Goal: Information Seeking & Learning: Learn about a topic

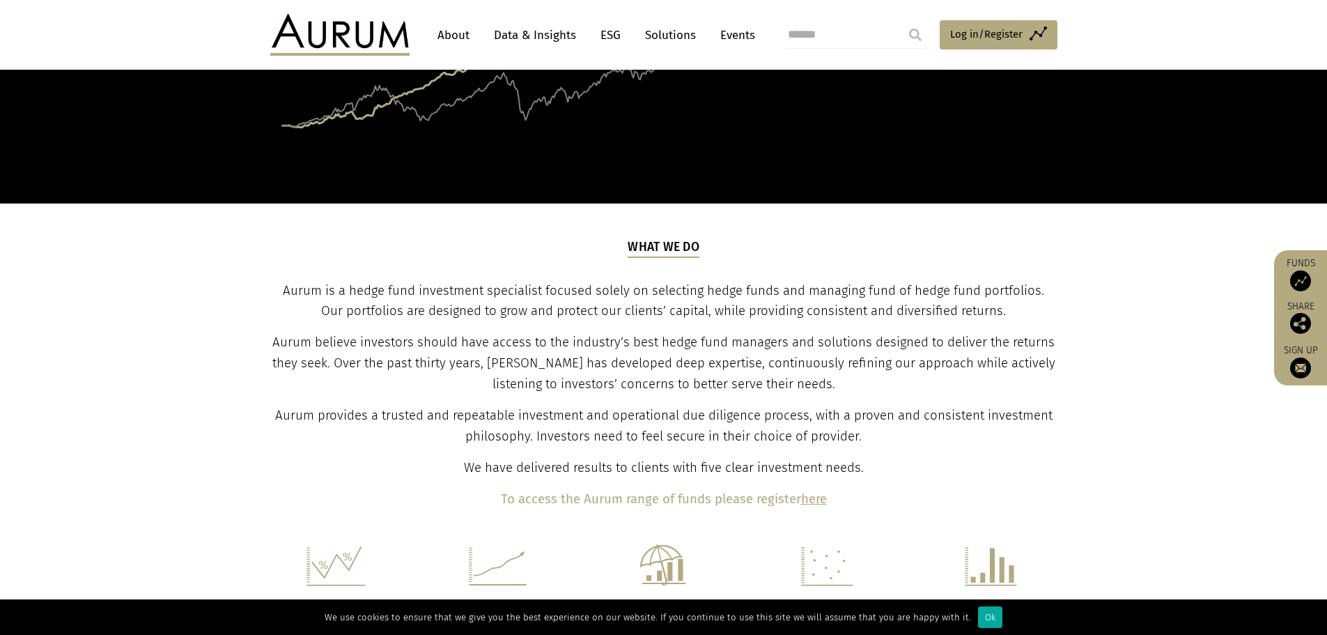
scroll to position [348, 0]
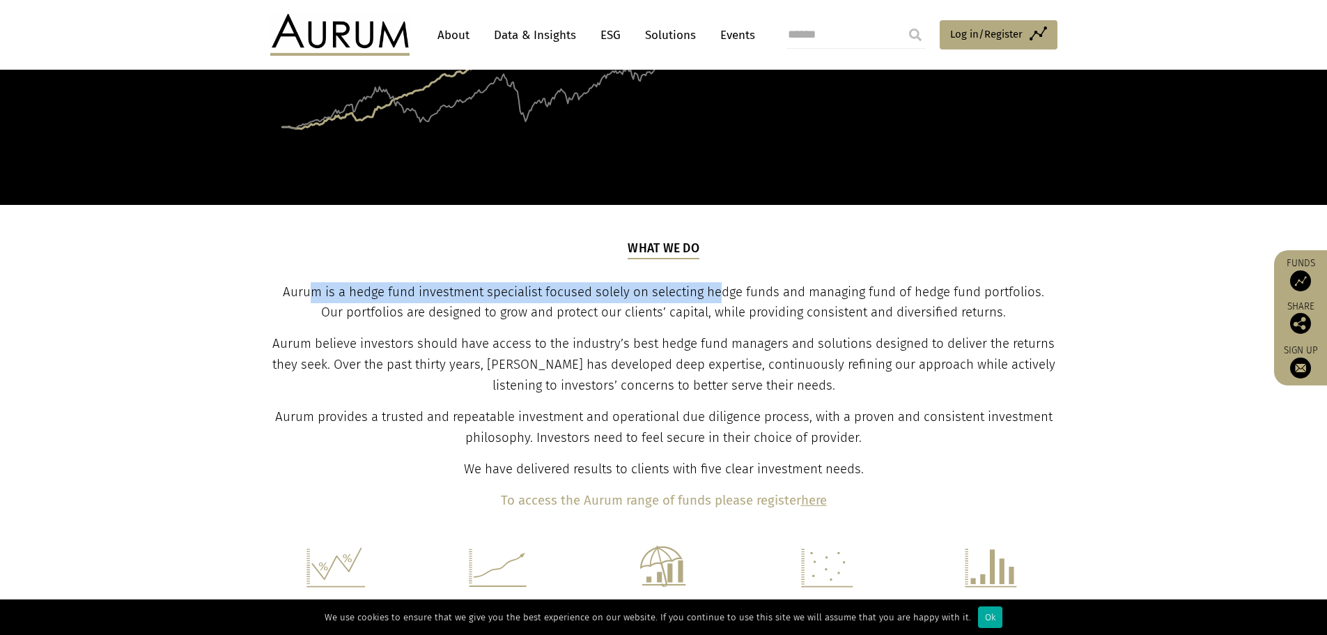
drag, startPoint x: 296, startPoint y: 292, endPoint x: 812, endPoint y: 293, distance: 515.5
click at [784, 293] on span "Aurum is a hedge fund investment specialist focused solely on selecting hedge f…" at bounding box center [663, 302] width 761 height 36
click at [812, 293] on span "Aurum is a hedge fund investment specialist focused solely on selecting hedge f…" at bounding box center [663, 302] width 761 height 36
click at [814, 505] on b "here" at bounding box center [814, 500] width 26 height 15
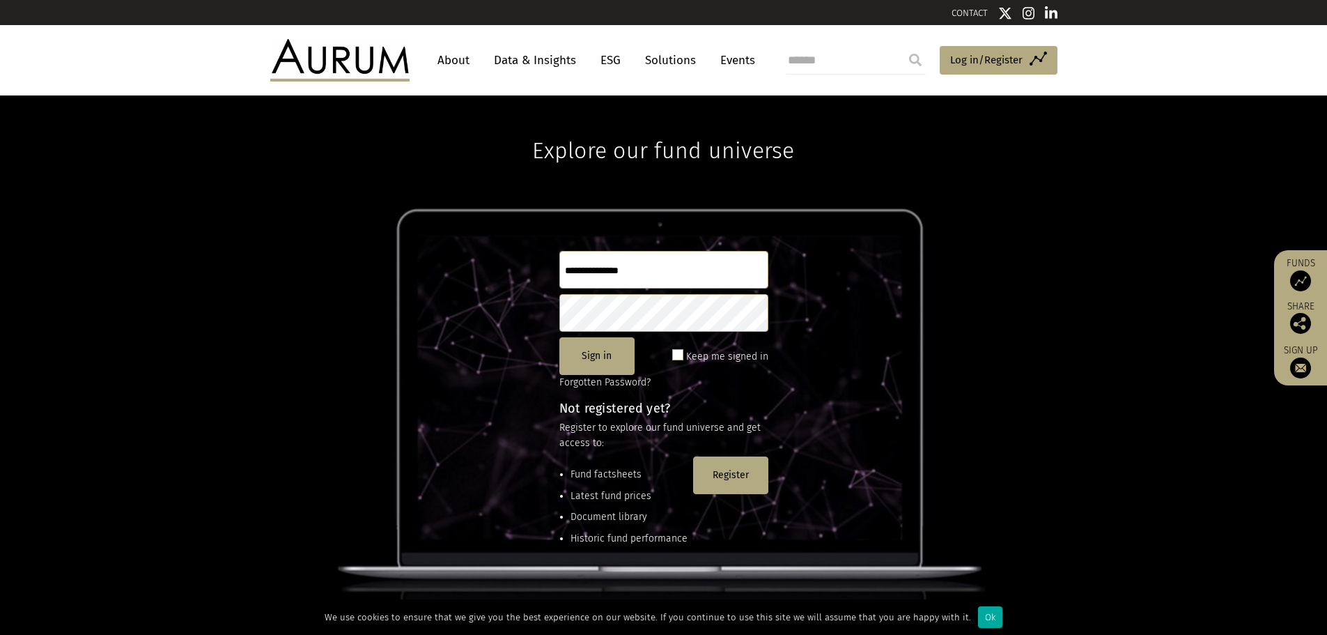
click at [452, 70] on link "About" at bounding box center [454, 60] width 46 height 26
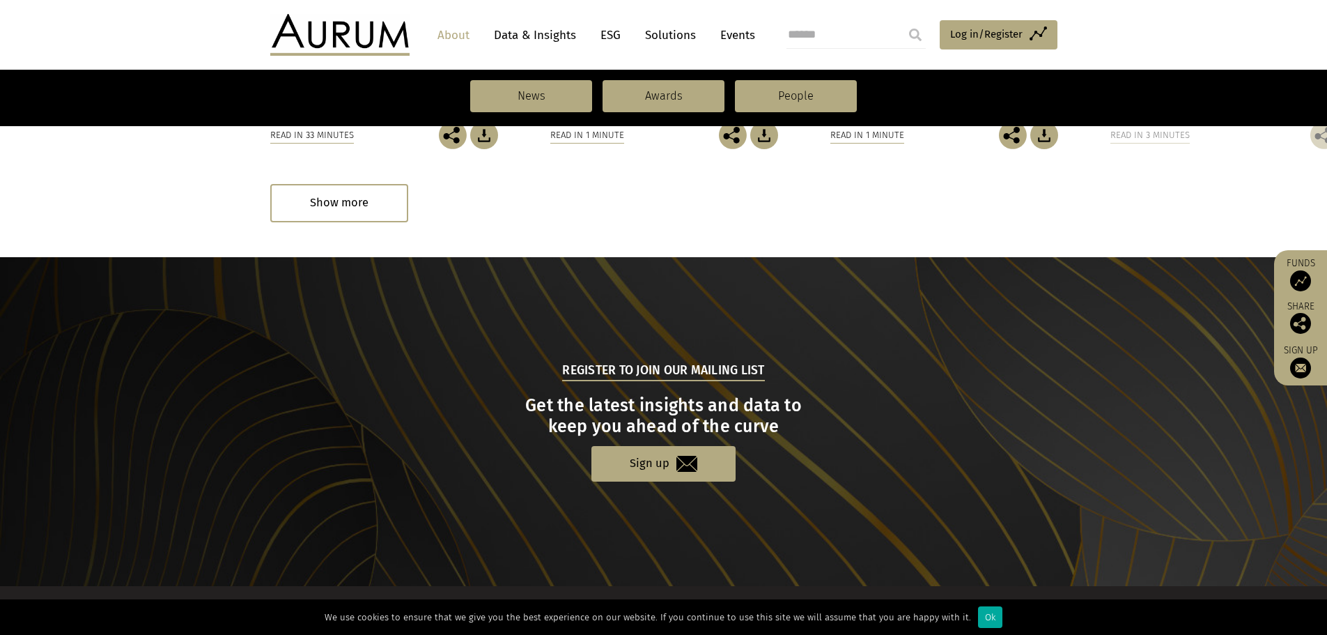
scroll to position [1453, 0]
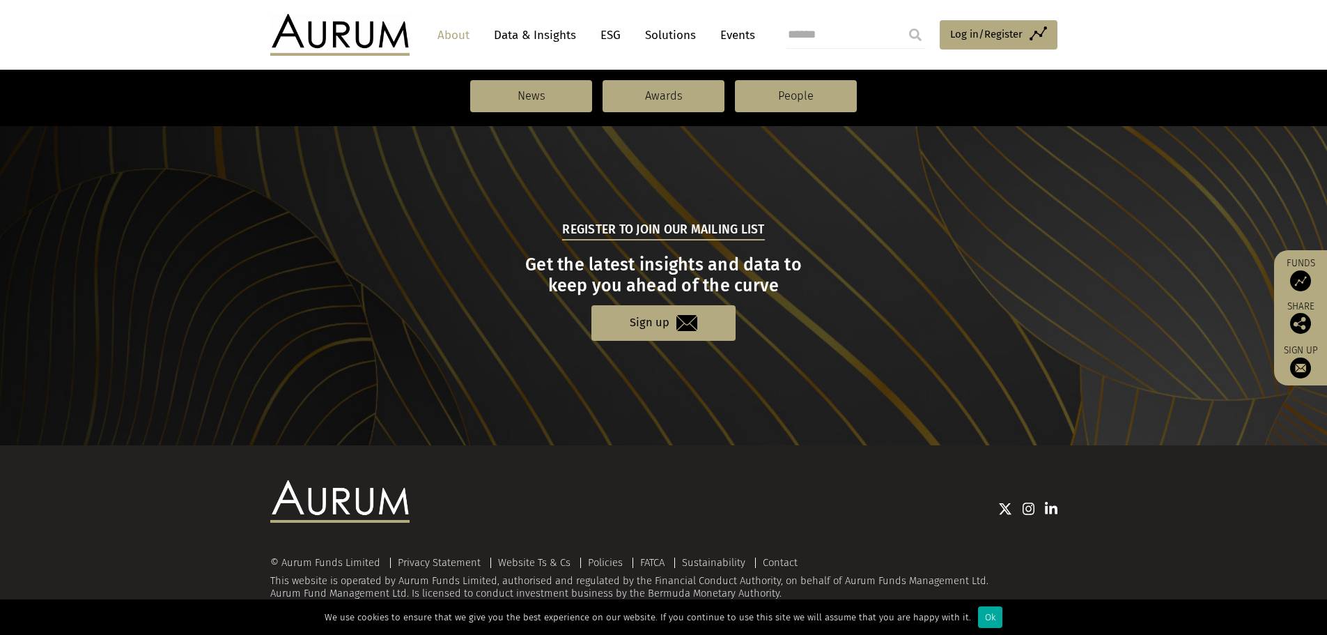
click at [667, 36] on link "Solutions" at bounding box center [670, 35] width 65 height 26
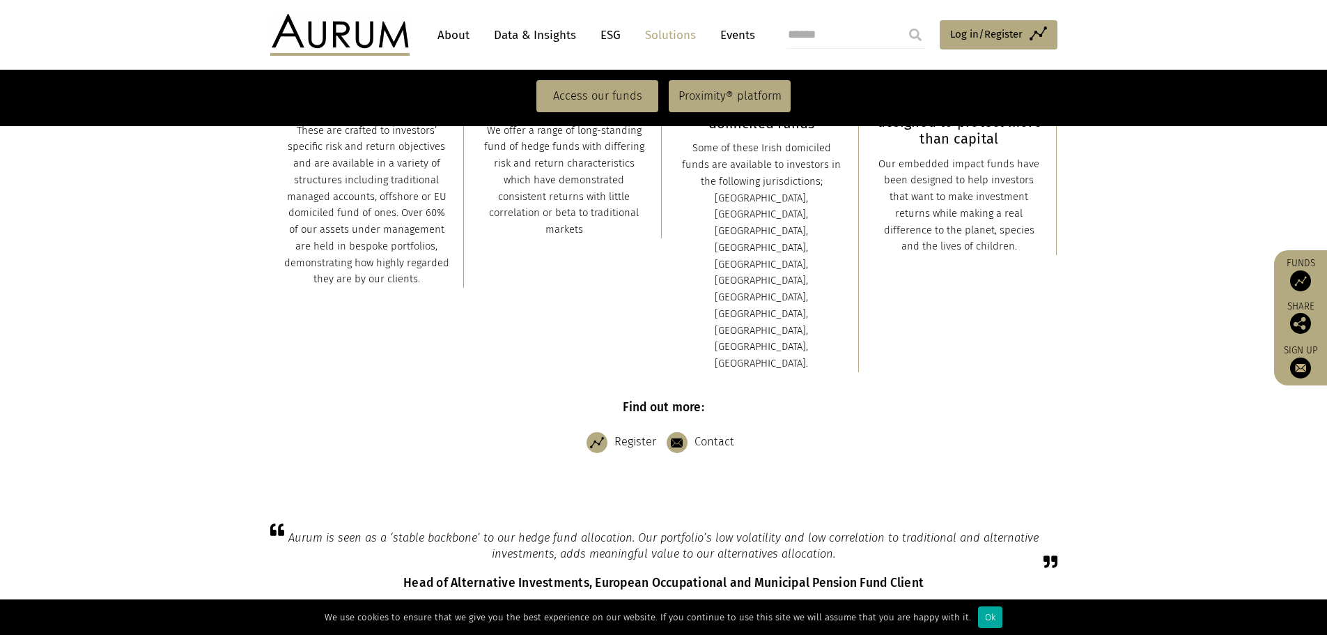
scroll to position [279, 0]
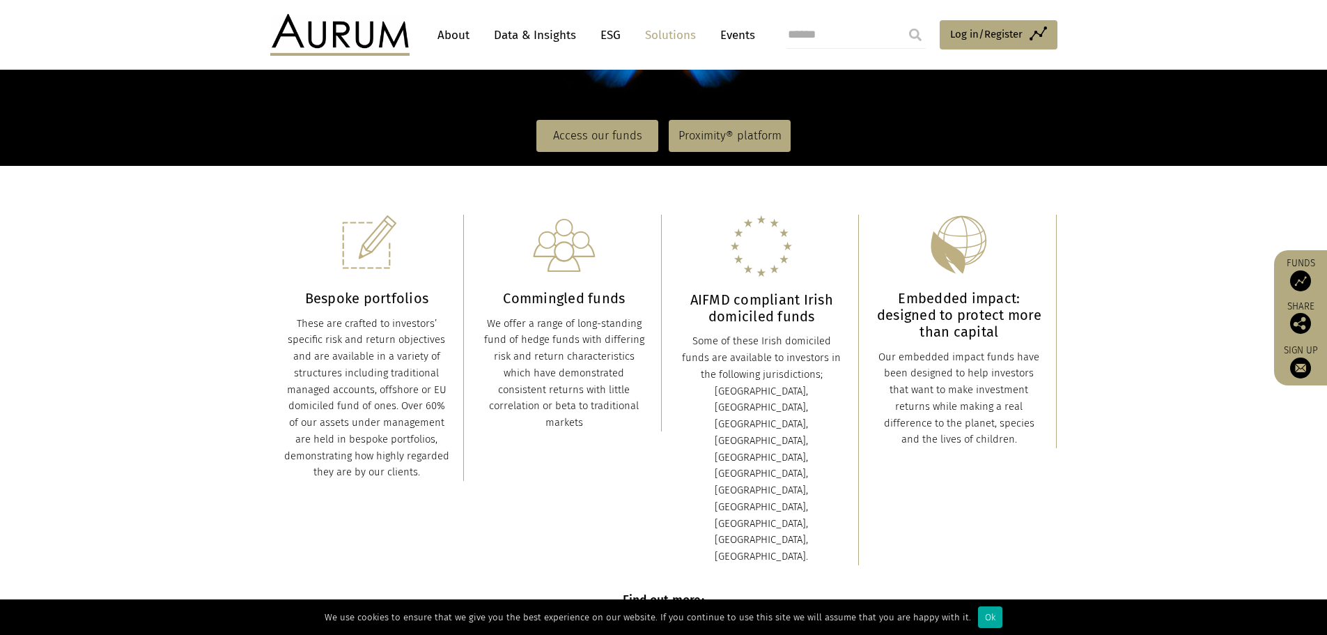
click at [747, 42] on link "Events" at bounding box center [734, 35] width 42 height 26
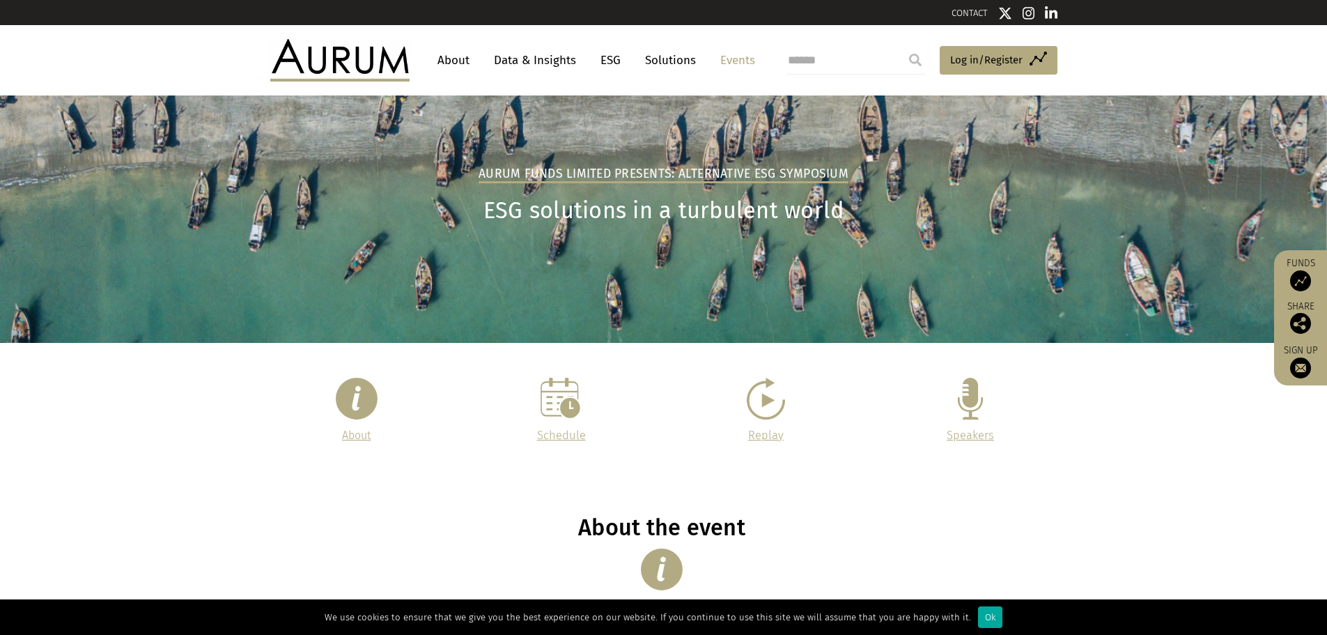
click at [552, 62] on link "Data & Insights" at bounding box center [535, 60] width 96 height 26
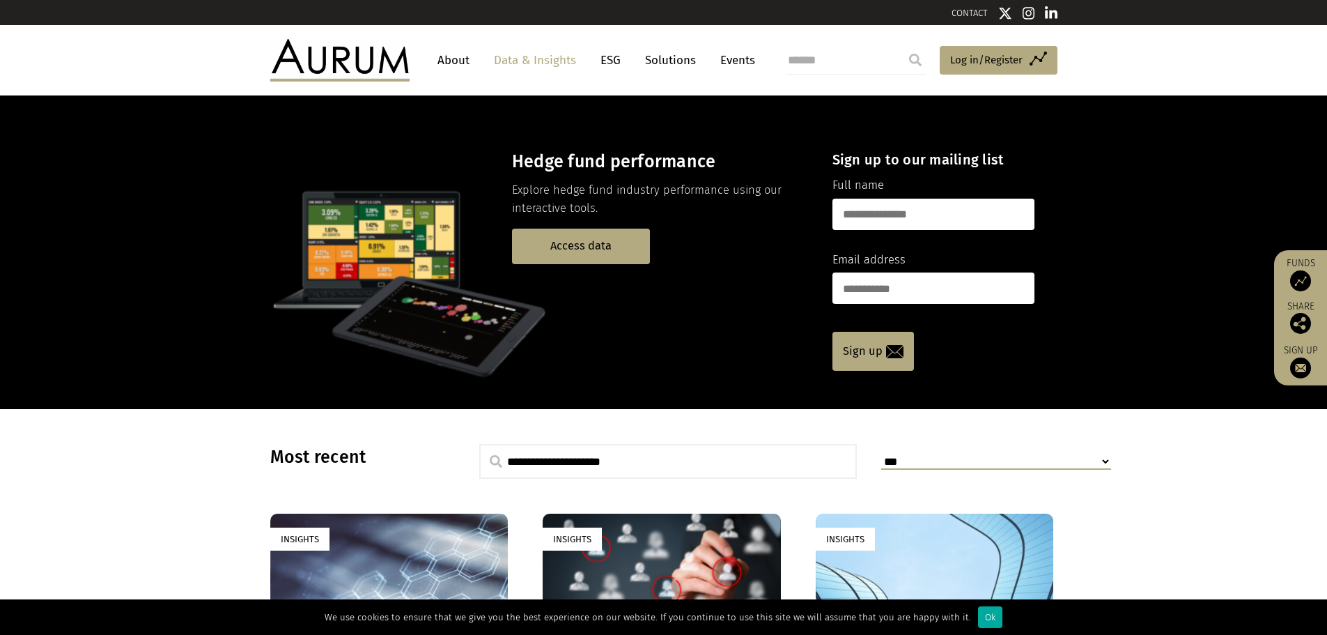
click at [673, 63] on link "Solutions" at bounding box center [670, 60] width 65 height 26
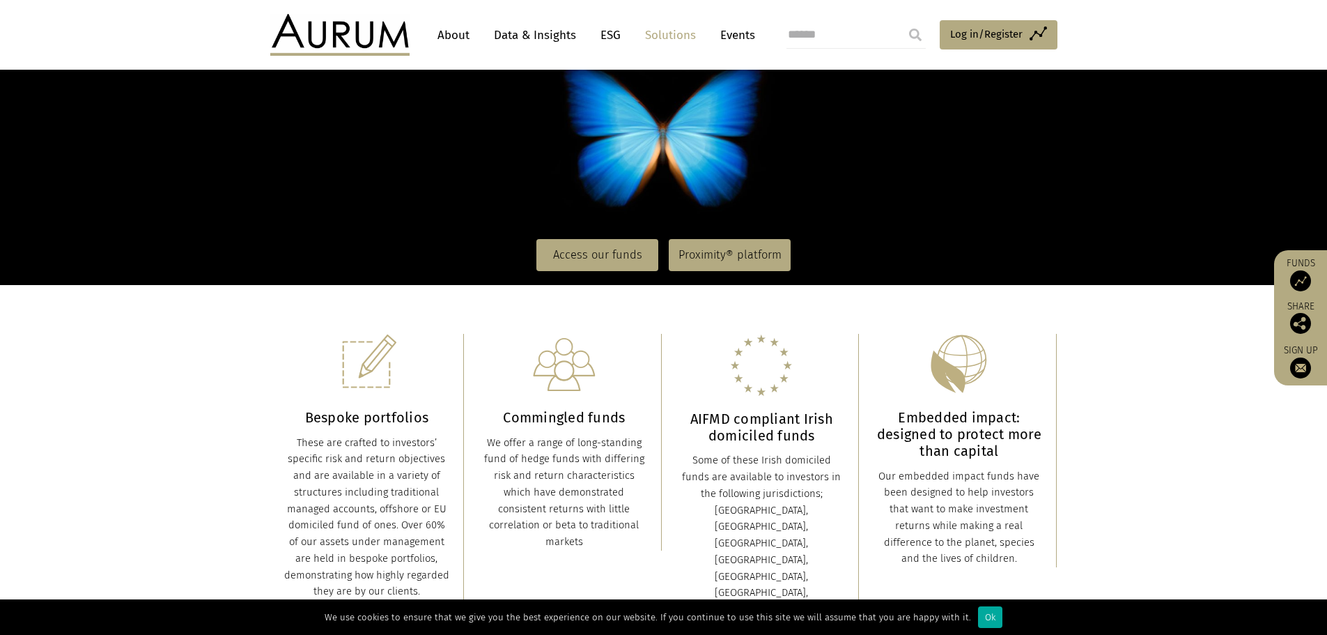
scroll to position [279, 0]
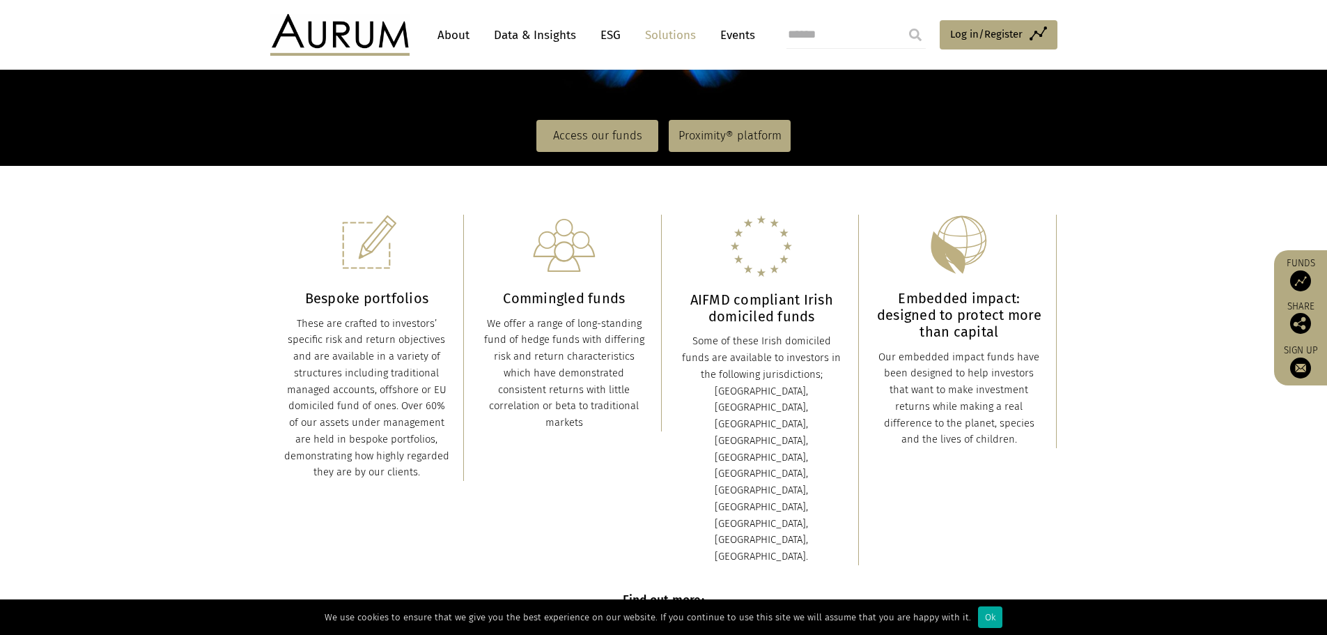
click at [461, 42] on link "About" at bounding box center [454, 35] width 46 height 26
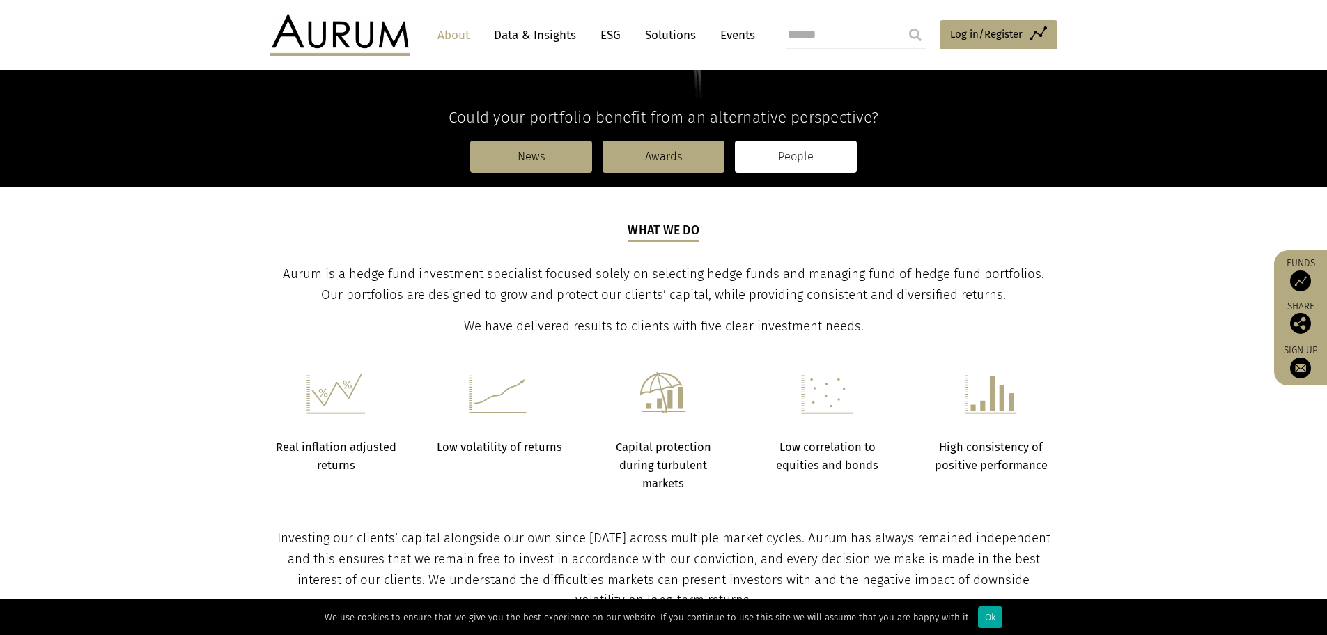
scroll to position [279, 0]
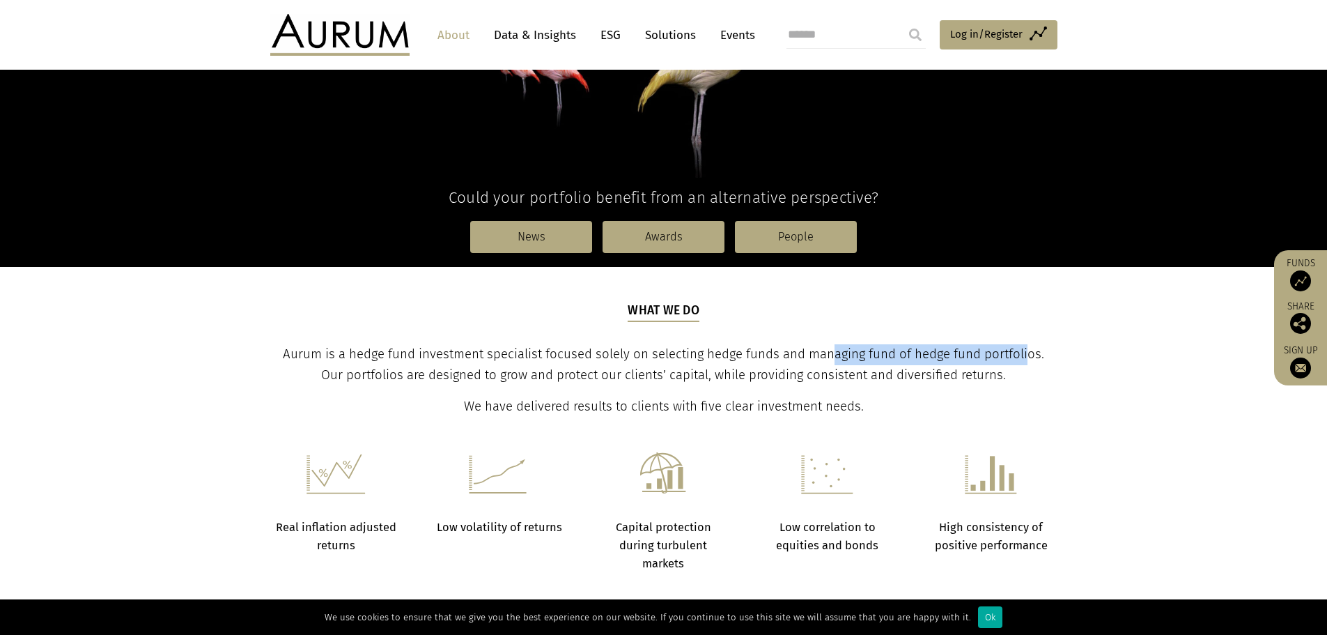
drag, startPoint x: 974, startPoint y: 359, endPoint x: 813, endPoint y: 362, distance: 161.0
click at [815, 361] on span "Aurum is a hedge fund investment specialist focused solely on selecting hedge f…" at bounding box center [663, 364] width 761 height 36
click at [1028, 365] on p "Aurum is a hedge fund investment specialist focused solely on selecting hedge f…" at bounding box center [664, 365] width 784 height 42
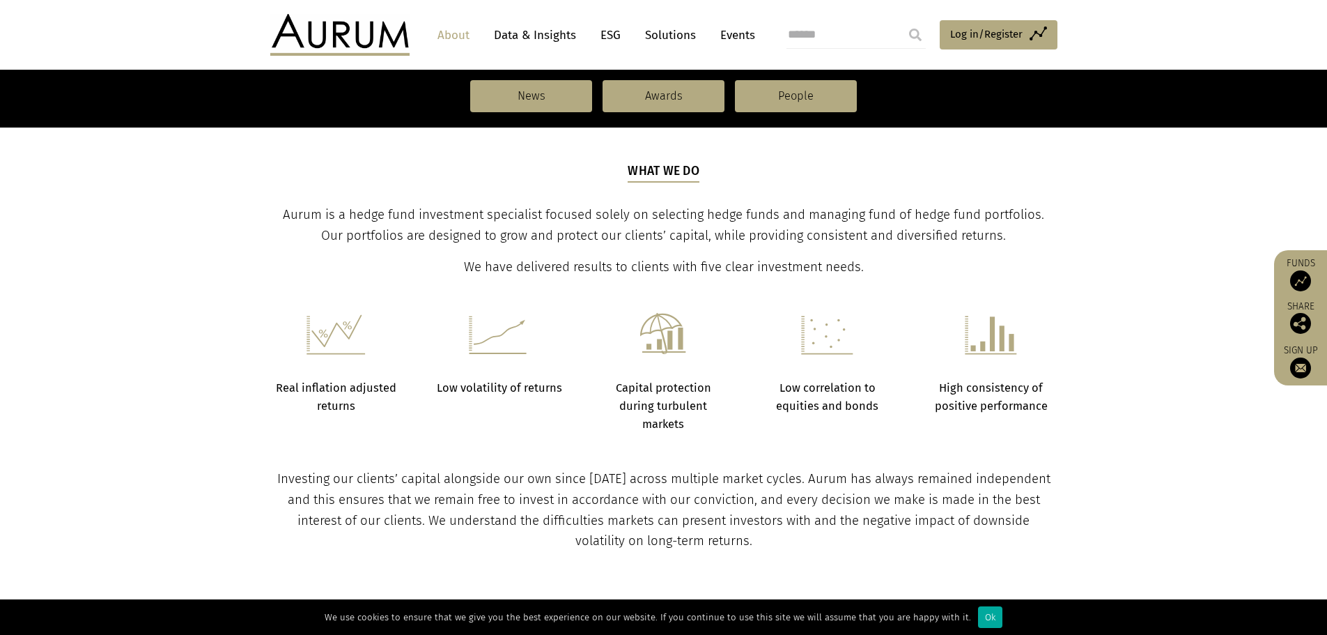
scroll to position [627, 0]
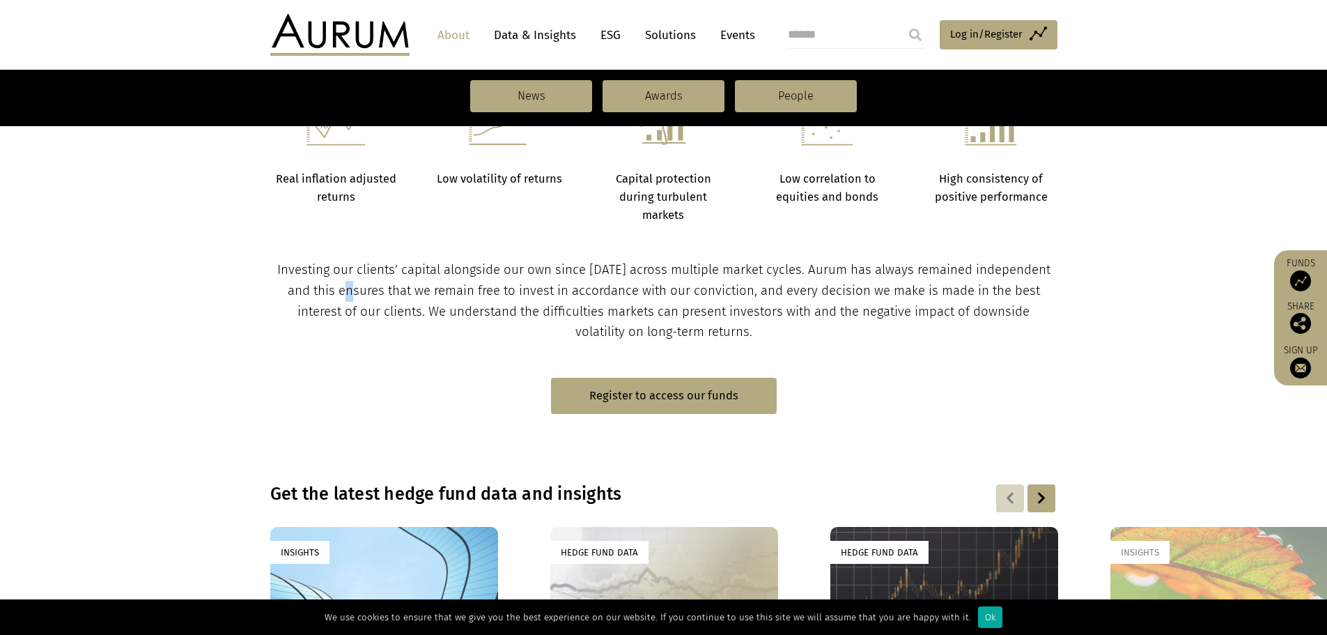
drag, startPoint x: 359, startPoint y: 297, endPoint x: 734, endPoint y: 294, distance: 374.1
click at [566, 294] on span "Investing our clients’ capital alongside our own since 1994 across multiple mar…" at bounding box center [663, 301] width 773 height 78
click at [754, 294] on span "Investing our clients’ capital alongside our own since 1994 across multiple mar…" at bounding box center [663, 301] width 773 height 78
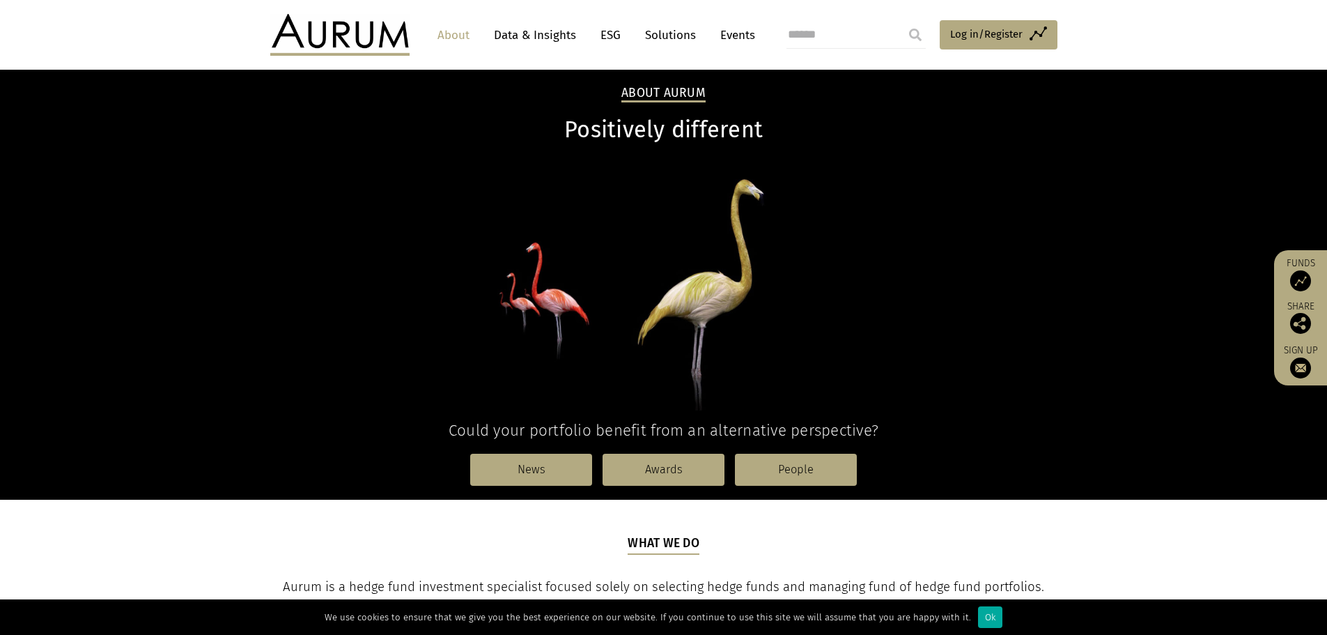
scroll to position [0, 0]
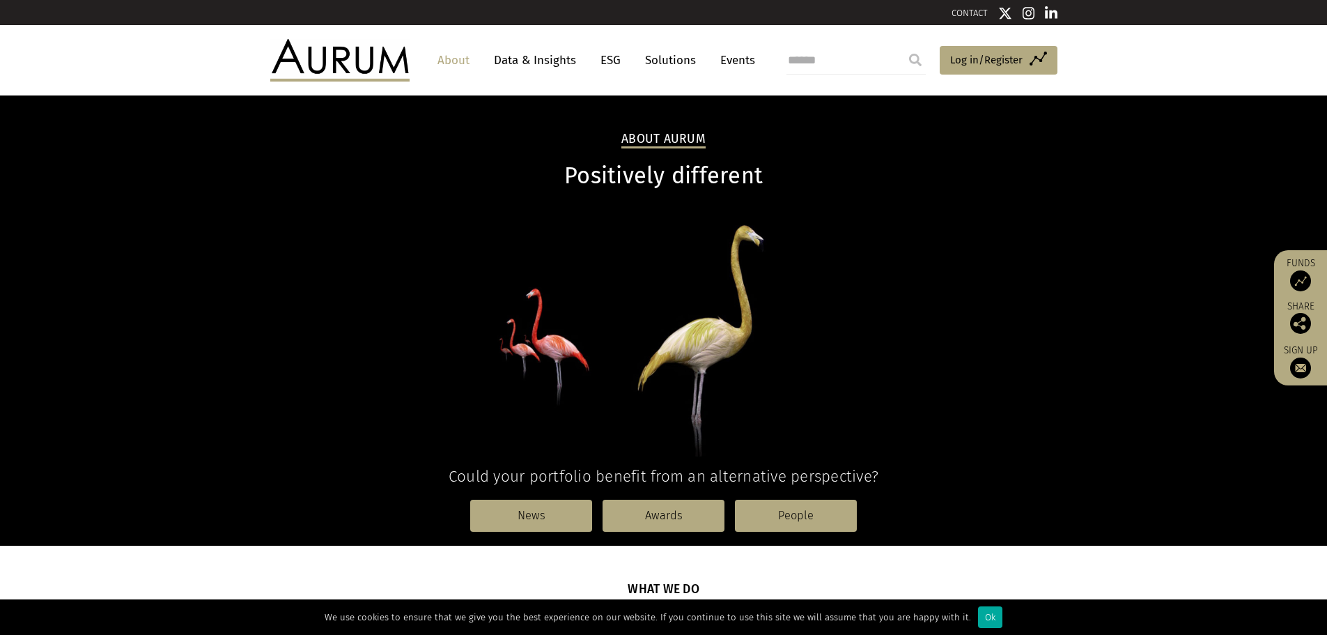
drag, startPoint x: 675, startPoint y: 135, endPoint x: 680, endPoint y: 148, distance: 14.1
click at [675, 137] on h2 "About Aurum" at bounding box center [663, 140] width 84 height 17
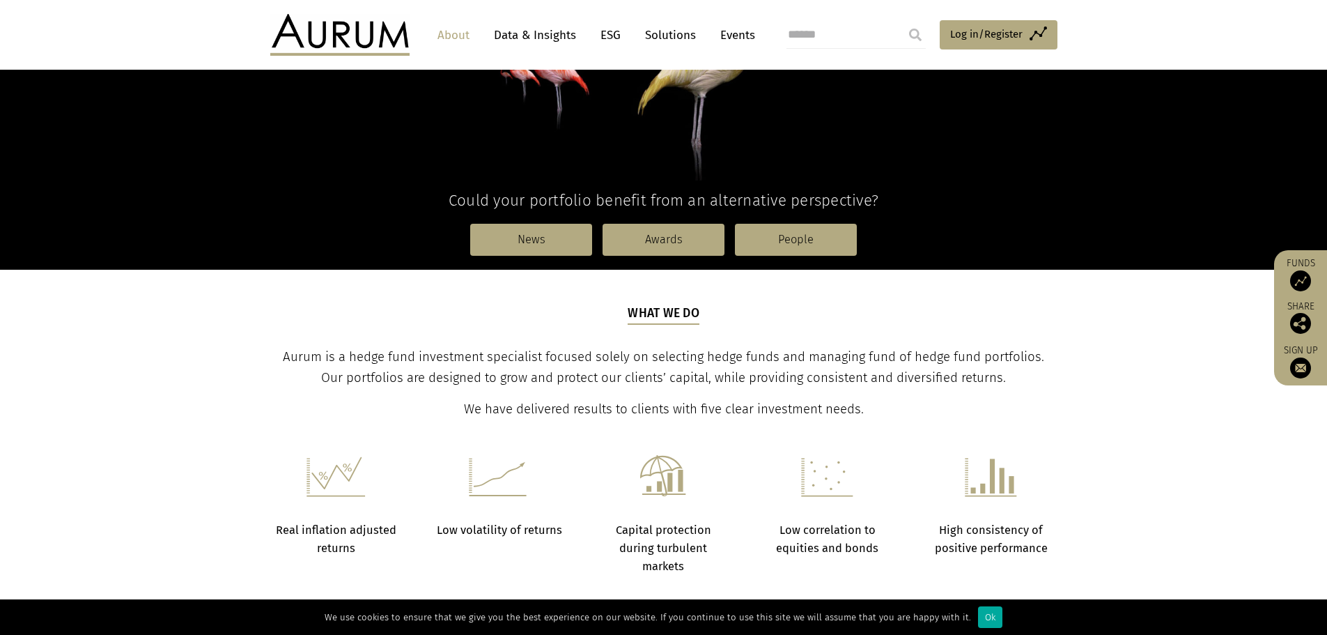
scroll to position [279, 0]
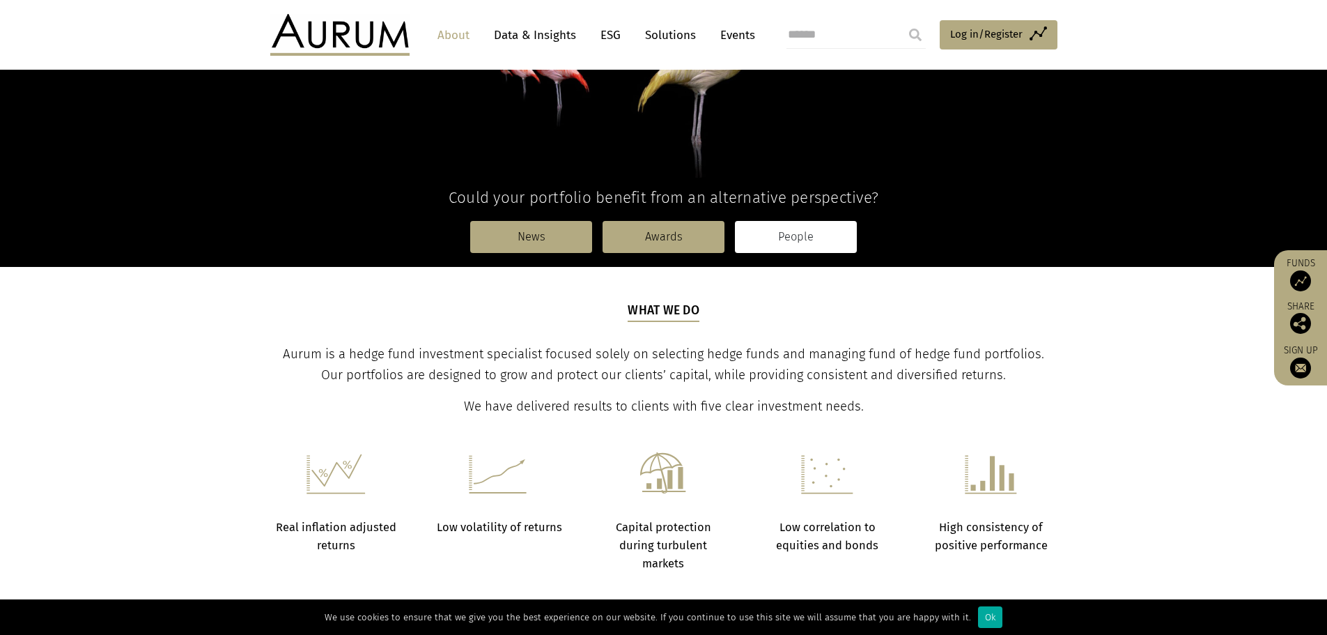
click at [796, 249] on link "People" at bounding box center [796, 237] width 122 height 32
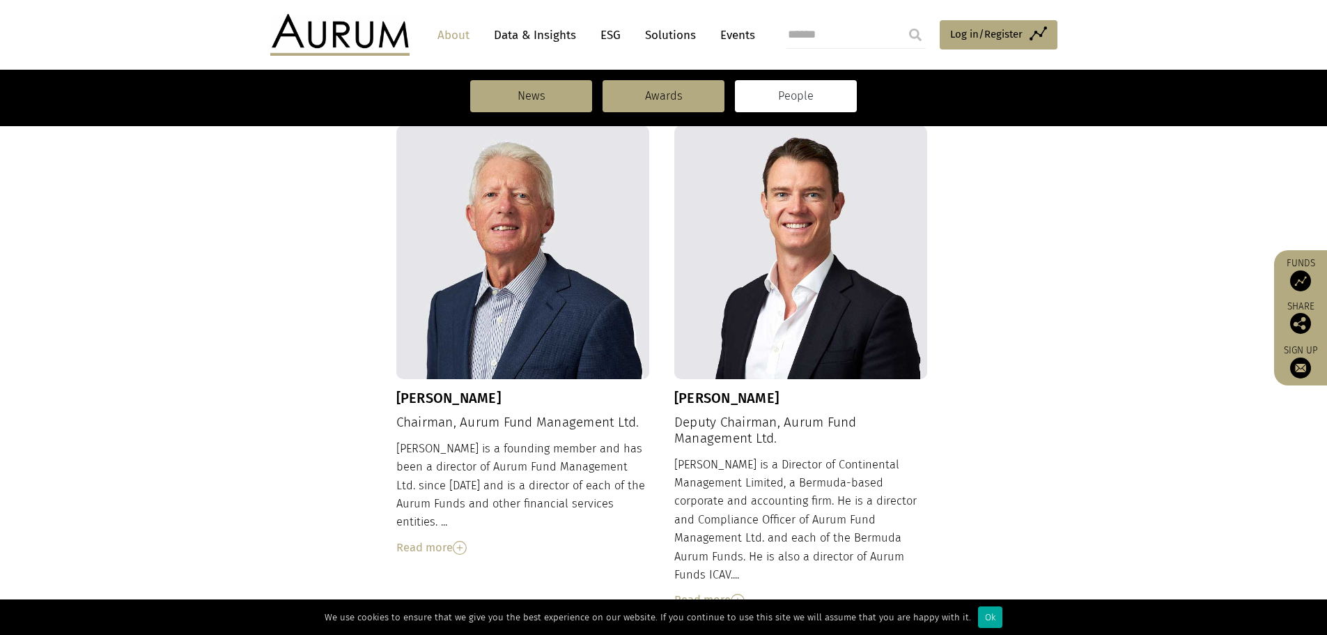
scroll to position [477, 0]
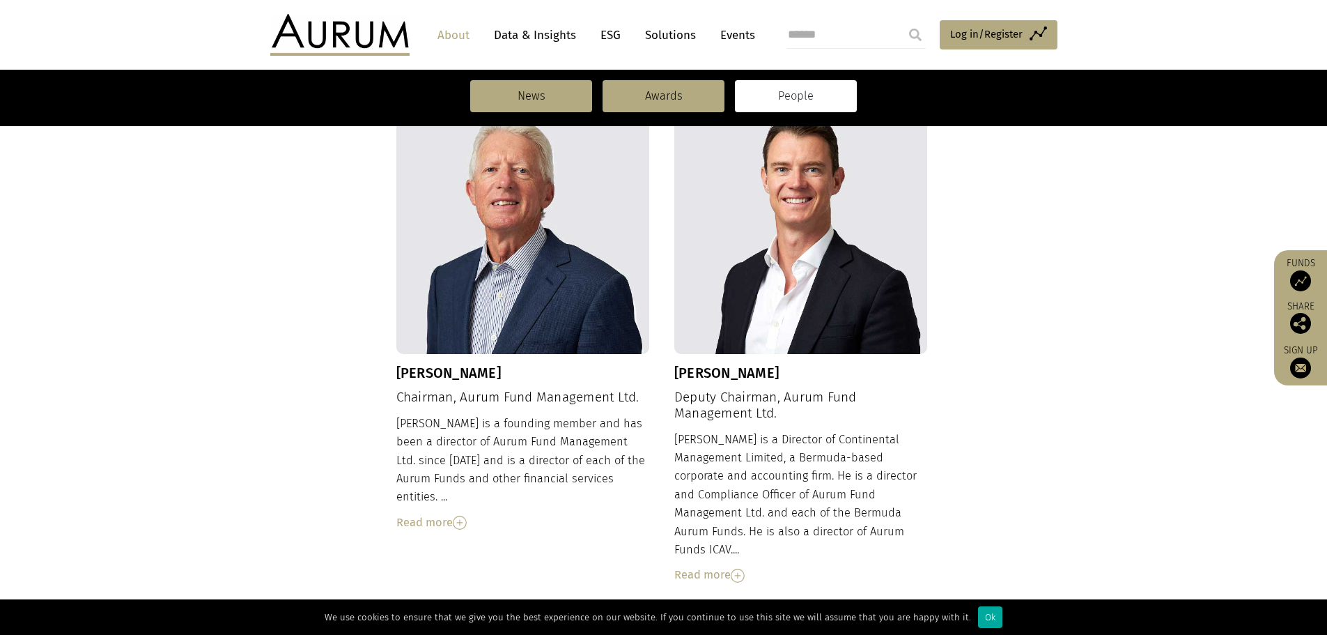
click at [455, 516] on img at bounding box center [460, 523] width 14 height 14
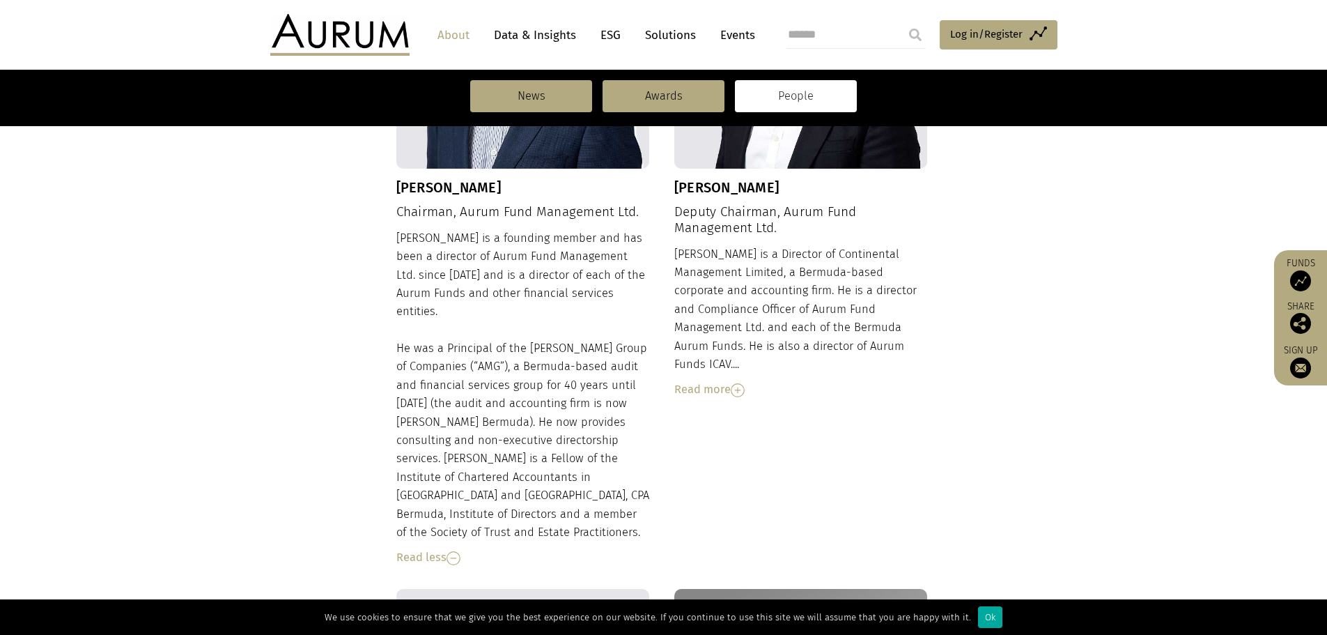
scroll to position [686, 0]
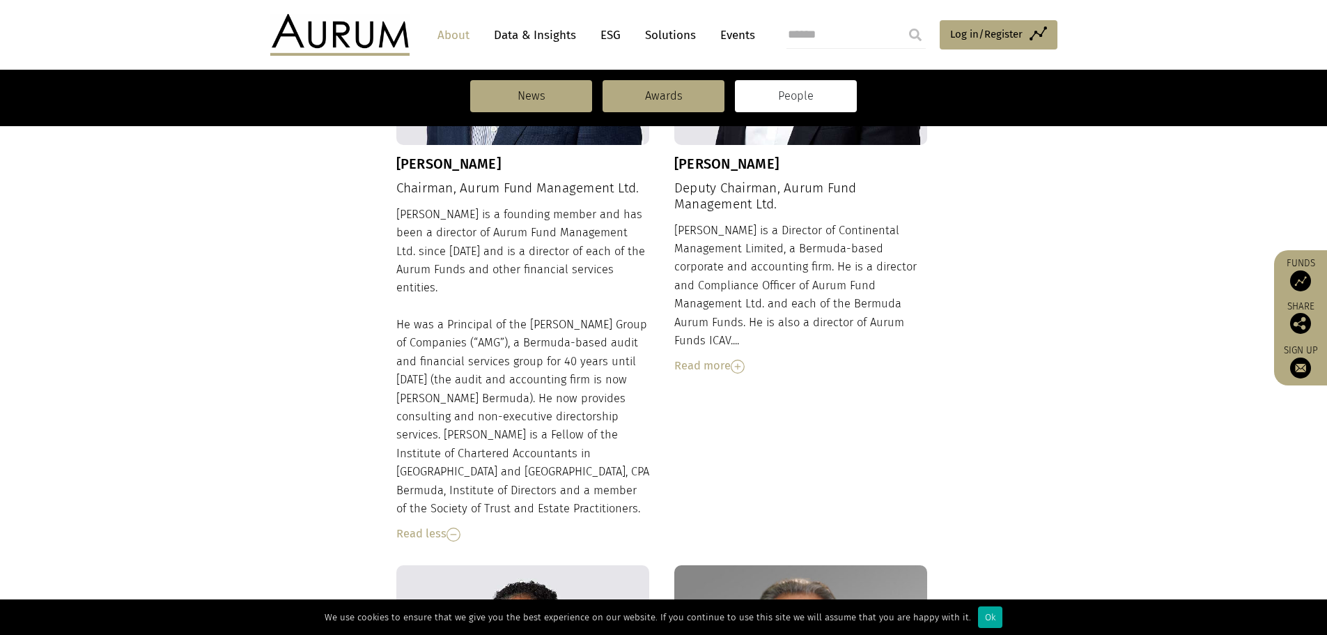
click at [739, 359] on img at bounding box center [738, 366] width 14 height 14
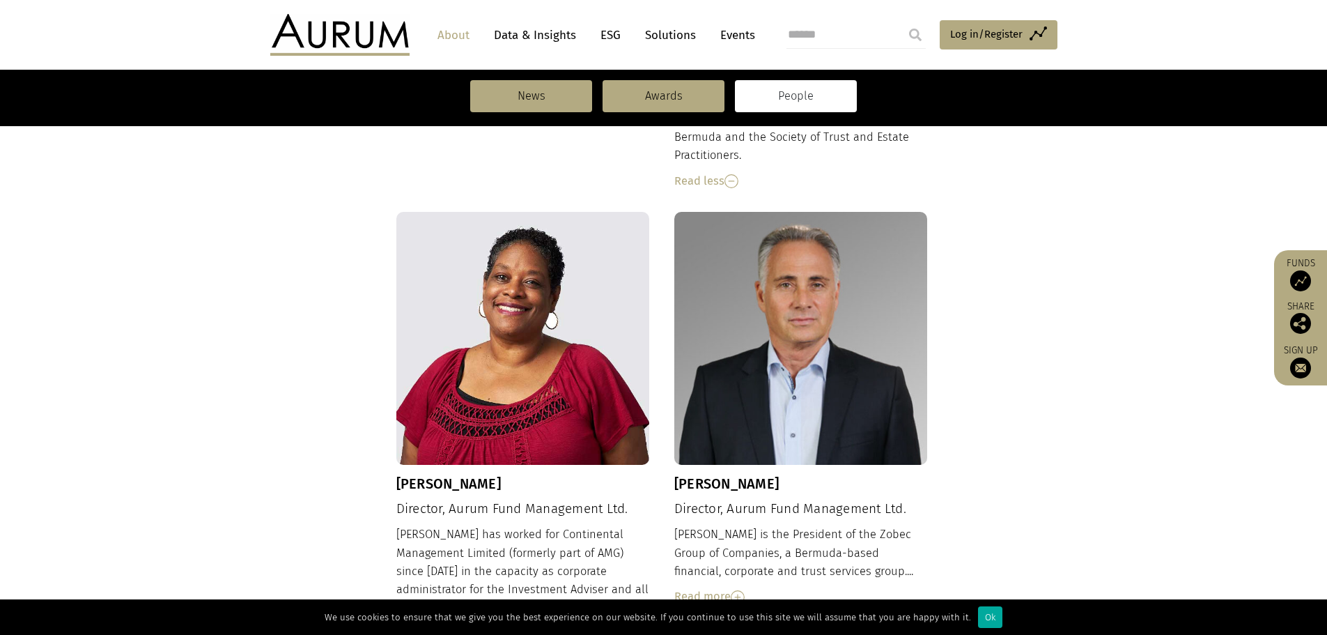
scroll to position [1173, 0]
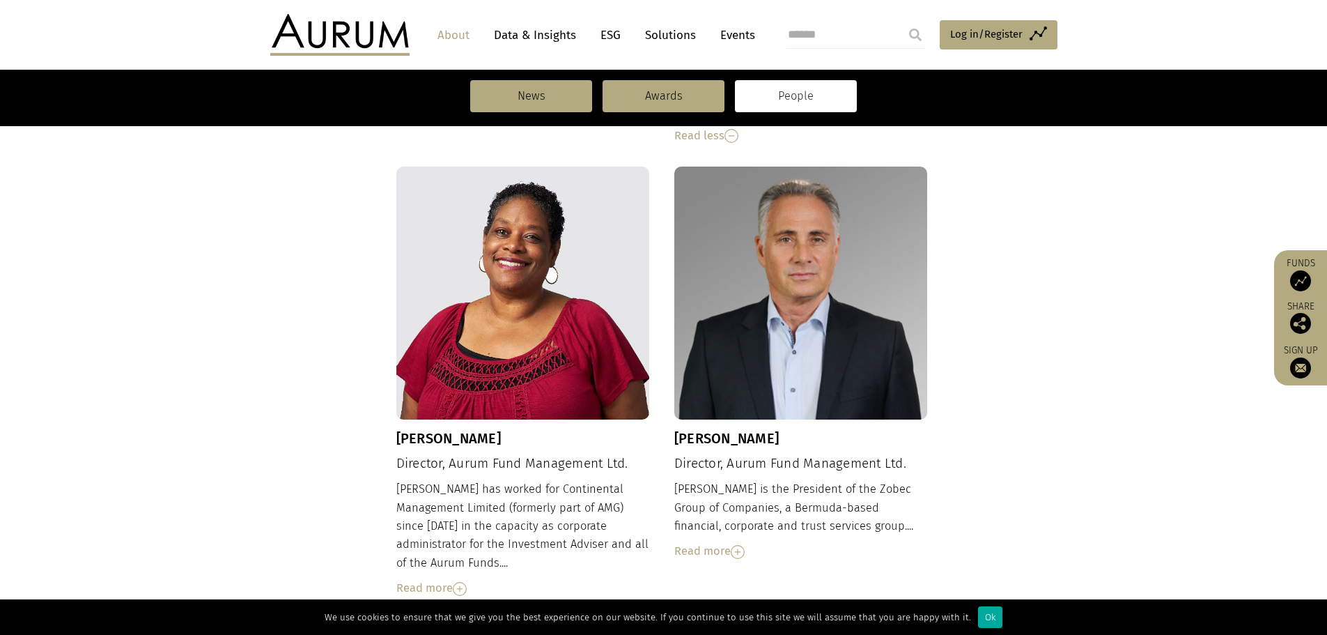
click at [737, 545] on img at bounding box center [738, 552] width 14 height 14
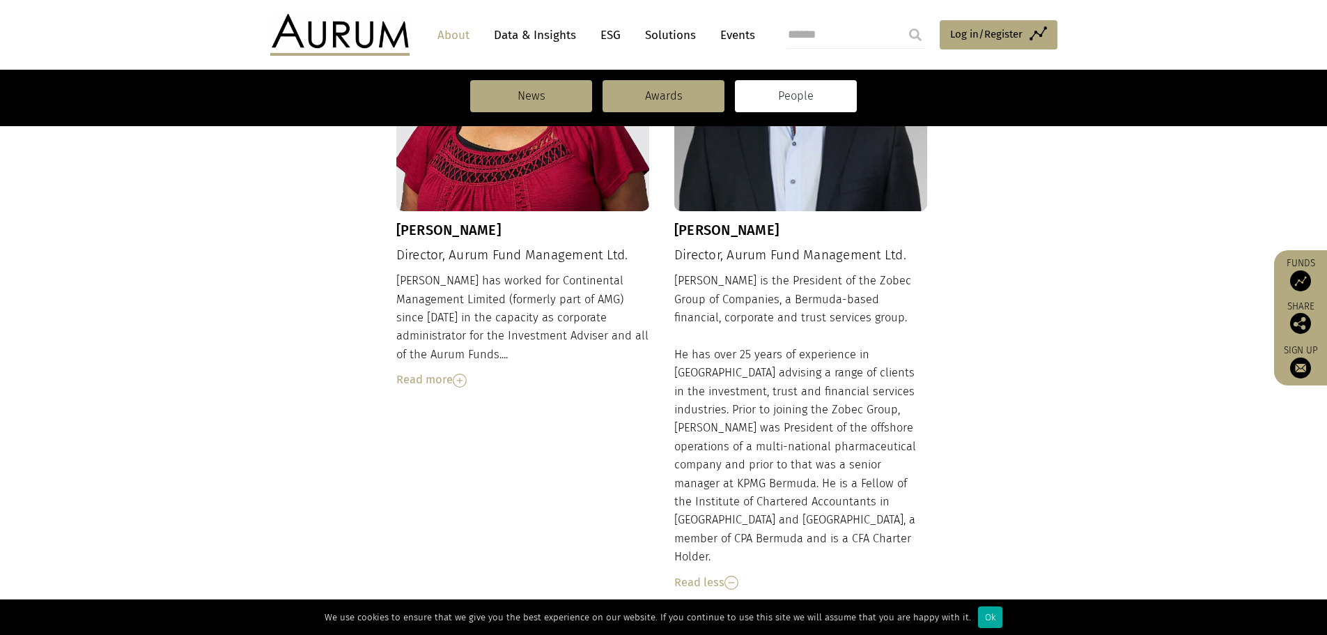
scroll to position [1382, 0]
click at [438, 370] on div "Read more" at bounding box center [523, 379] width 254 height 18
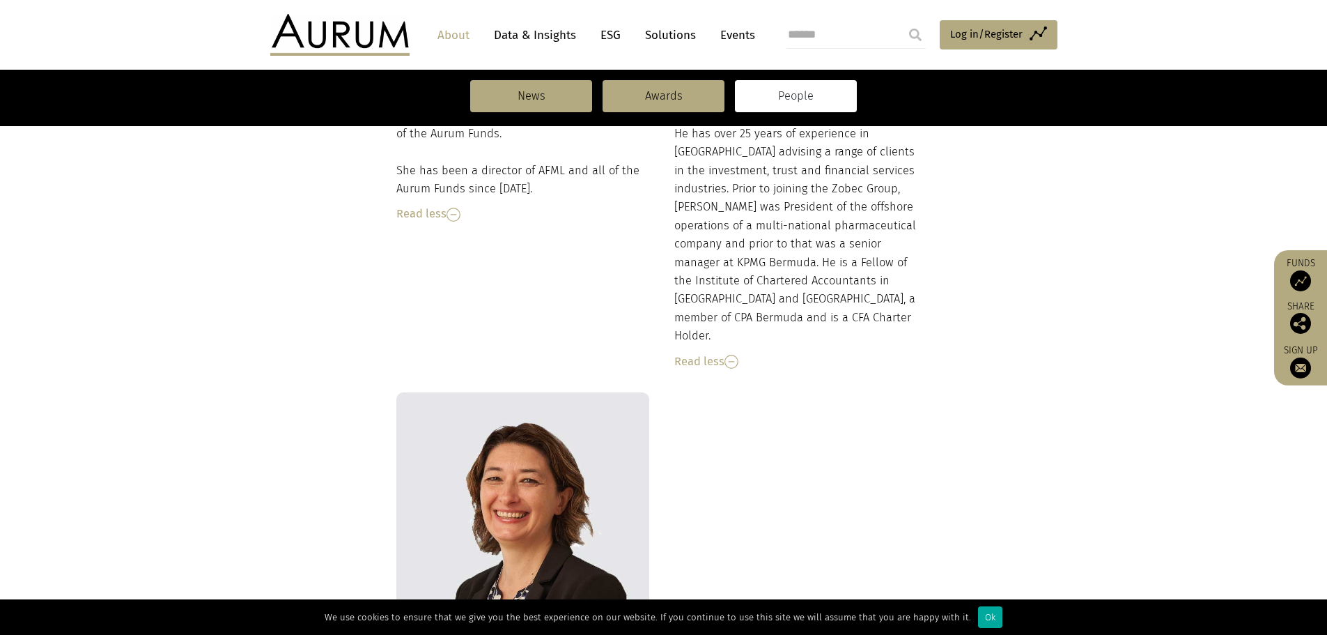
scroll to position [1870, 0]
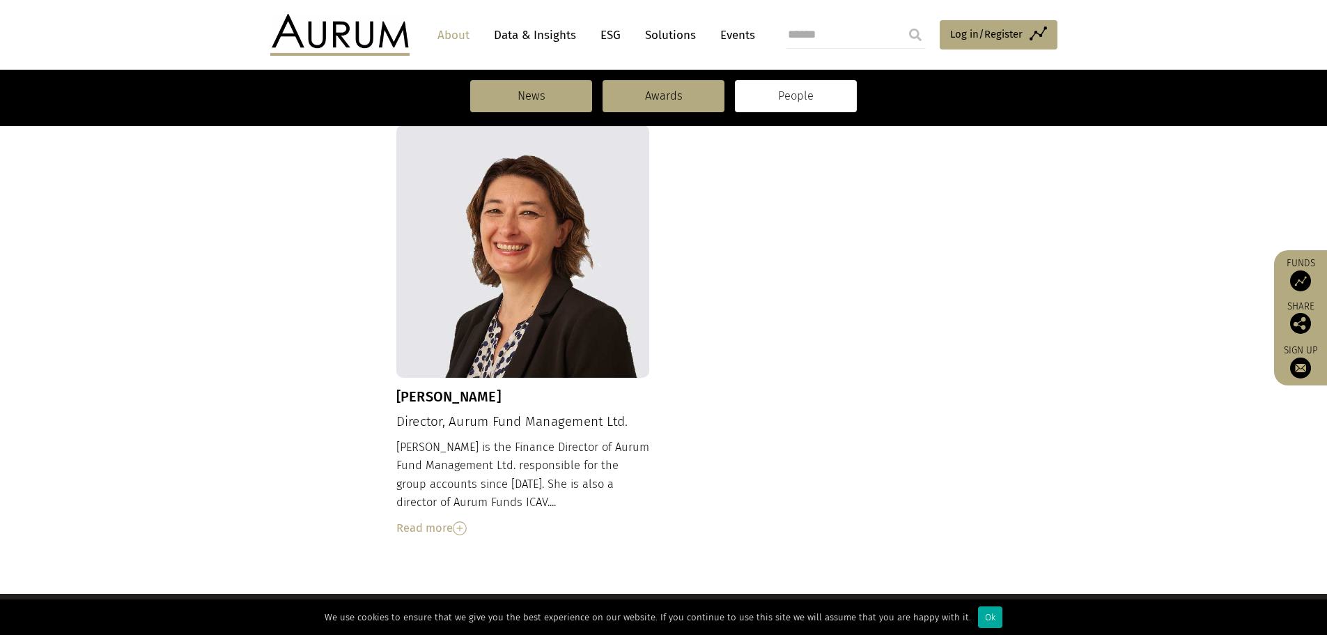
click at [462, 521] on img at bounding box center [460, 528] width 14 height 14
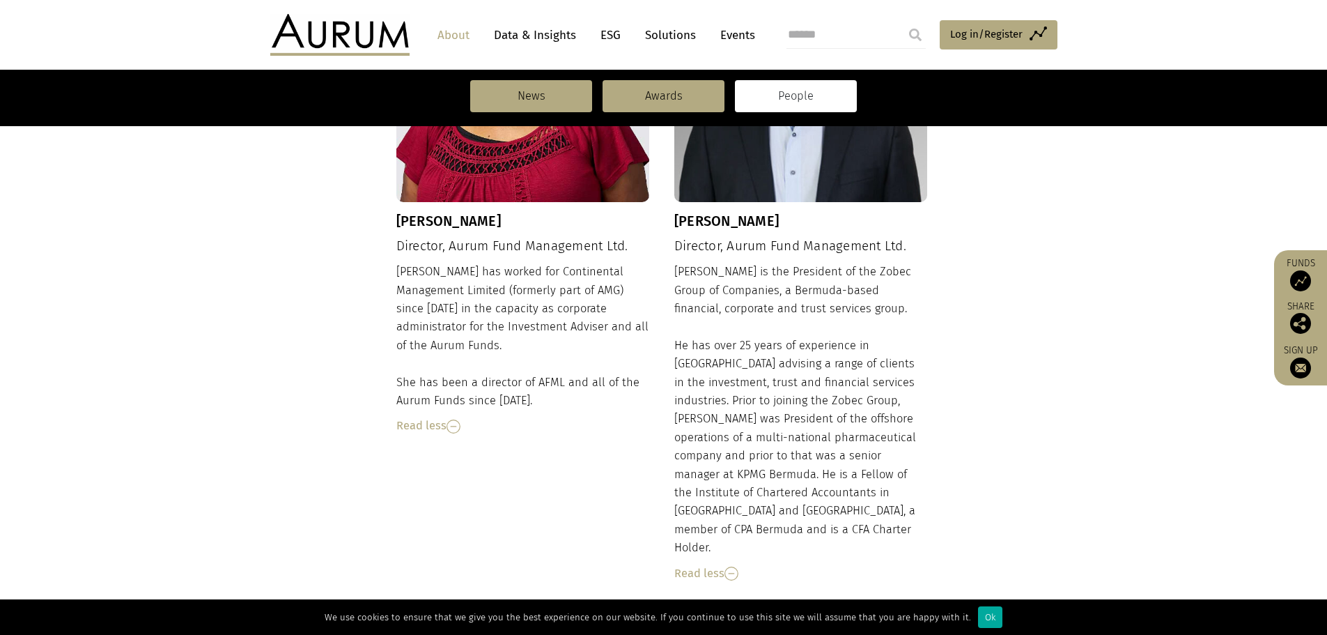
scroll to position [1243, 0]
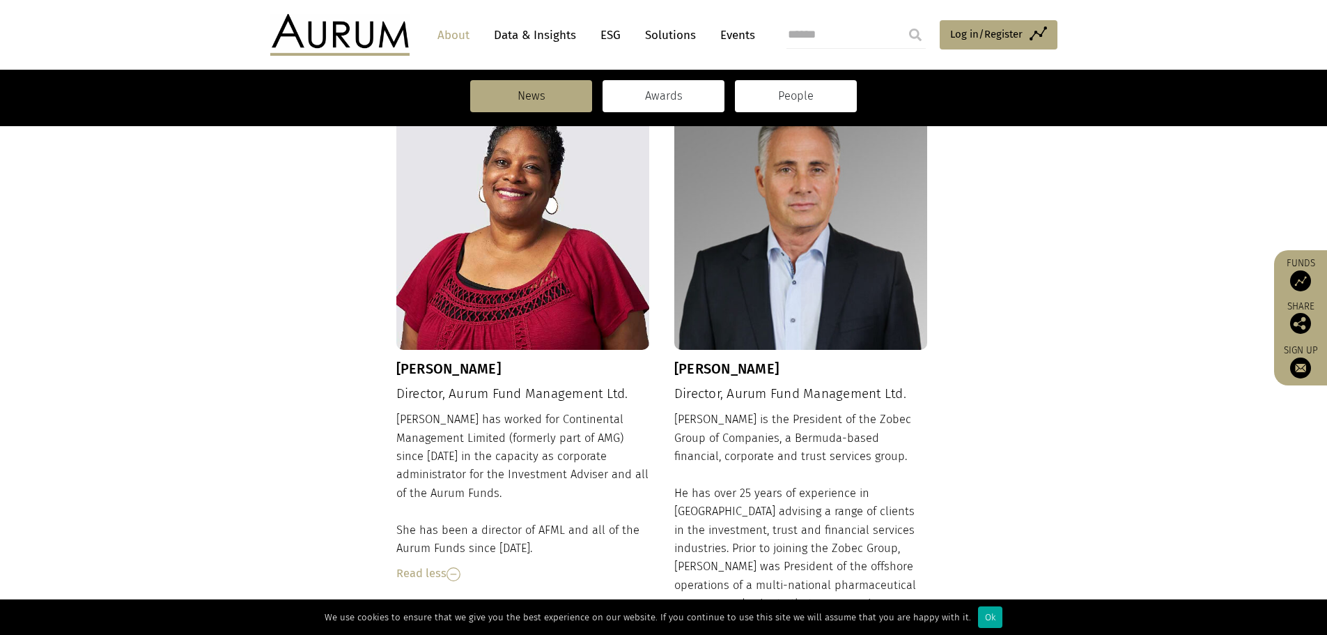
click at [672, 91] on link "Awards" at bounding box center [664, 96] width 122 height 32
